Goal: Transaction & Acquisition: Obtain resource

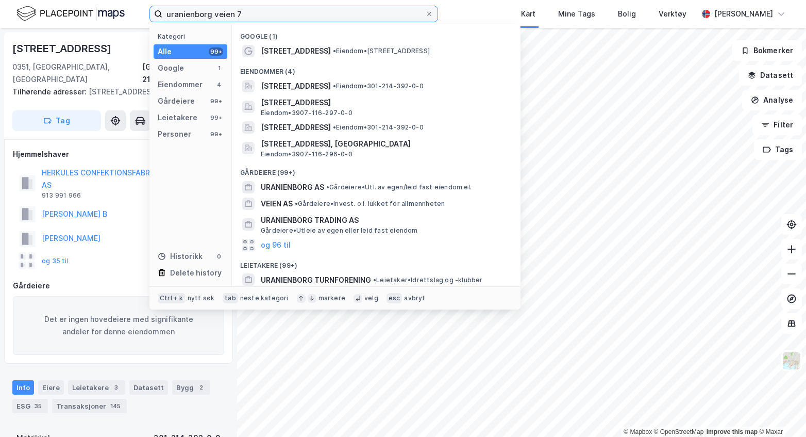
drag, startPoint x: 252, startPoint y: 12, endPoint x: 154, endPoint y: 9, distance: 97.5
click at [154, 9] on label "uranienborg veien 7" at bounding box center [293, 14] width 289 height 16
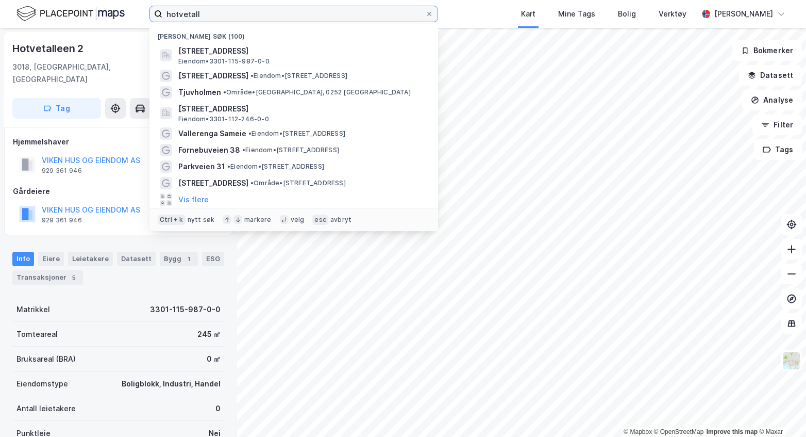
drag, startPoint x: 218, startPoint y: 11, endPoint x: 159, endPoint y: 13, distance: 59.3
click at [159, 13] on label "hotvetall" at bounding box center [293, 14] width 289 height 16
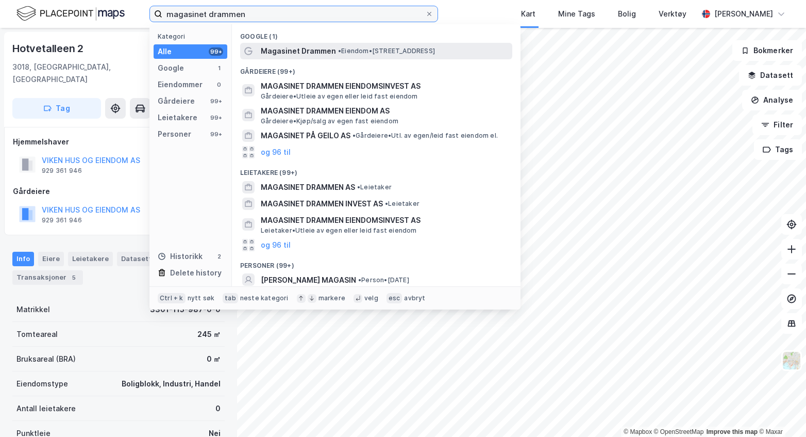
type input "magasinet drammen"
click at [342, 52] on span "• Eiendom • Nedre Storgate 6, 3015 Drammen" at bounding box center [386, 51] width 97 height 8
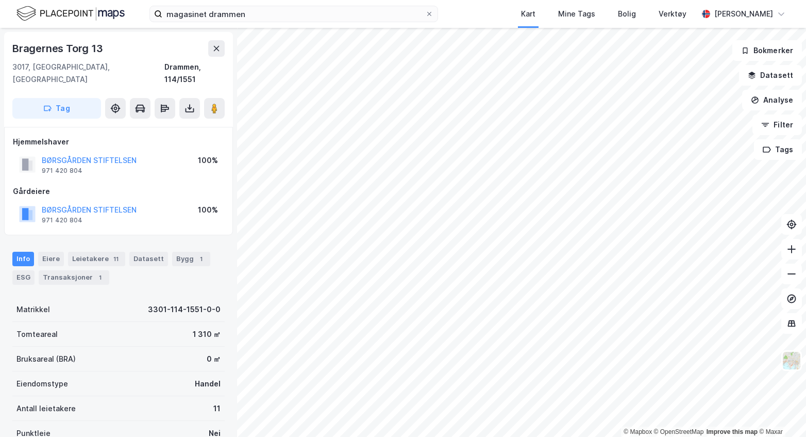
click at [128, 136] on div "Hjemmelshaver" at bounding box center [118, 142] width 211 height 12
click at [0, 0] on button "BØRSGÅRDEN STIFTELSEN" at bounding box center [0, 0] width 0 height 0
click at [190, 103] on icon at bounding box center [190, 108] width 10 height 10
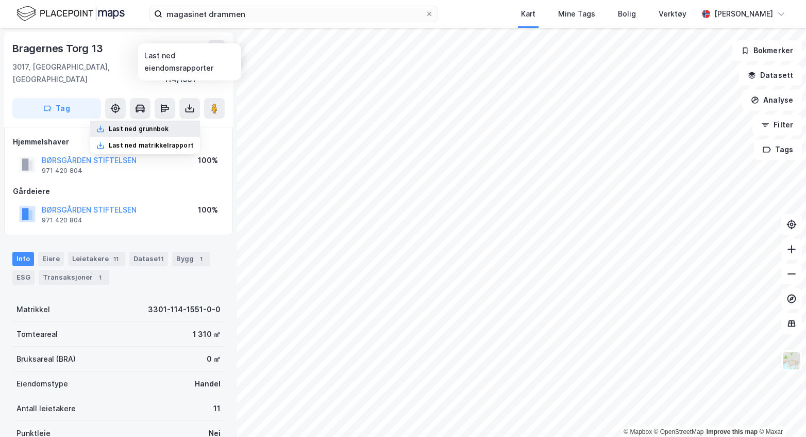
click at [154, 125] on div "Last ned grunnbok" at bounding box center [139, 129] width 60 height 8
